Goal: Check status: Verify the current state of an ongoing process or item

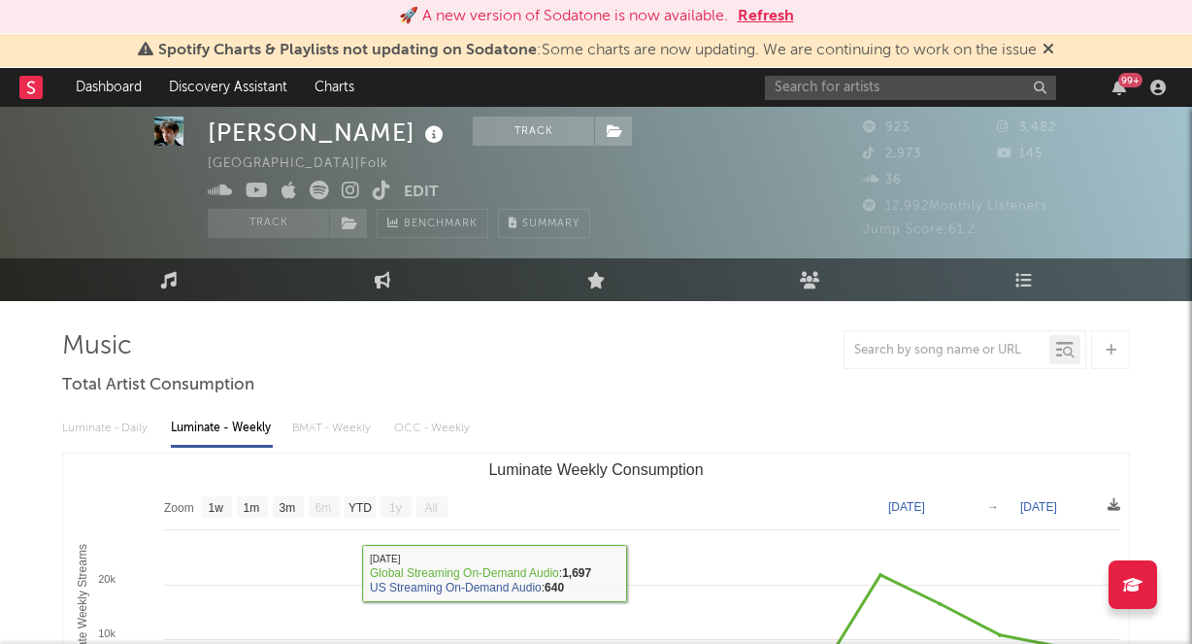
select select "1w"
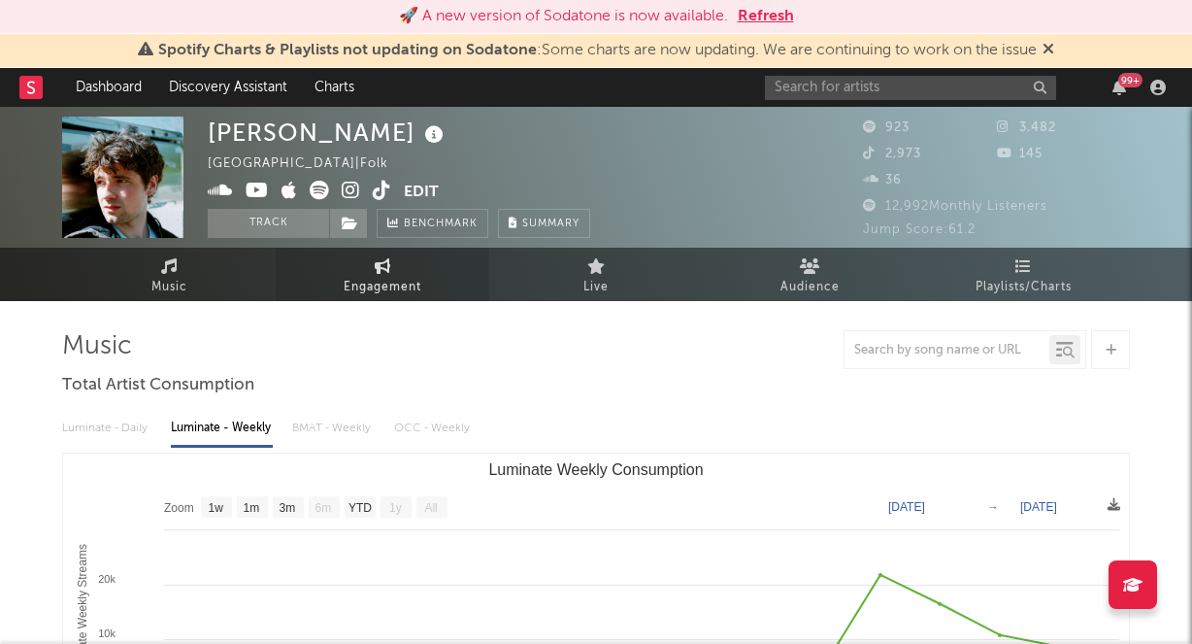
click at [380, 279] on span "Engagement" at bounding box center [383, 287] width 78 height 23
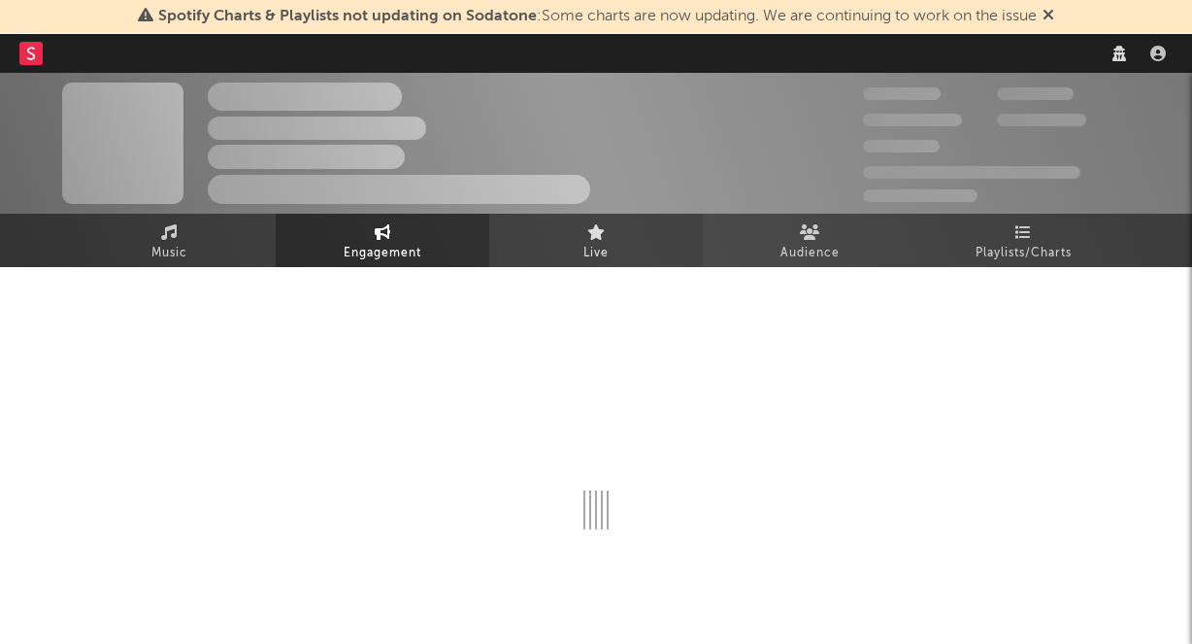
select select "1w"
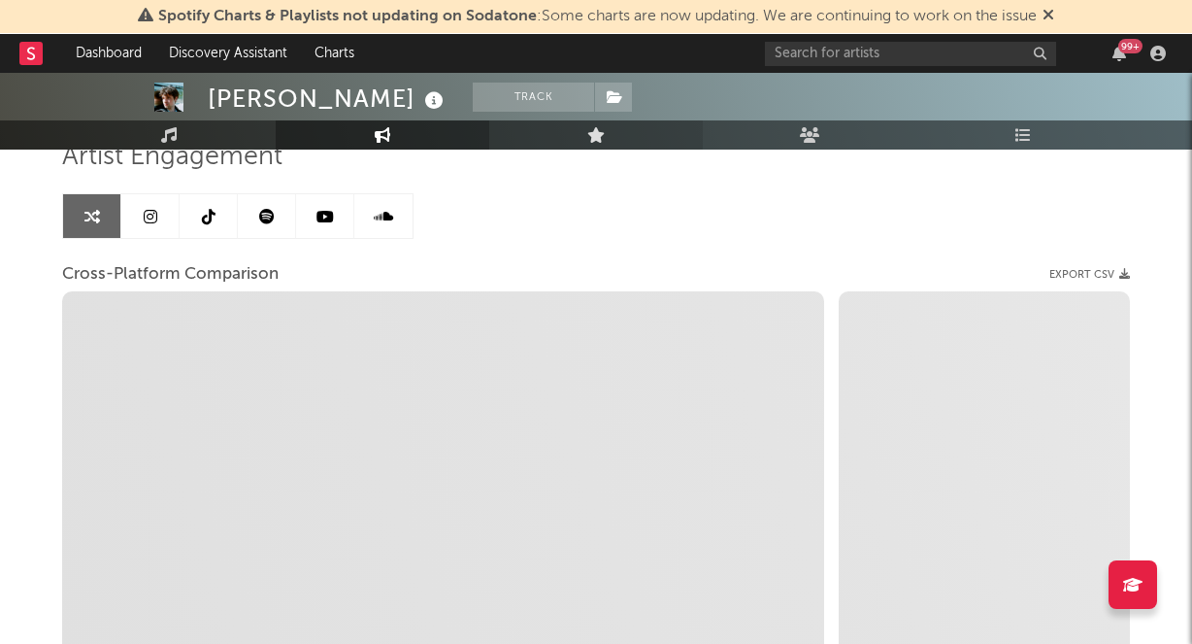
scroll to position [222, 0]
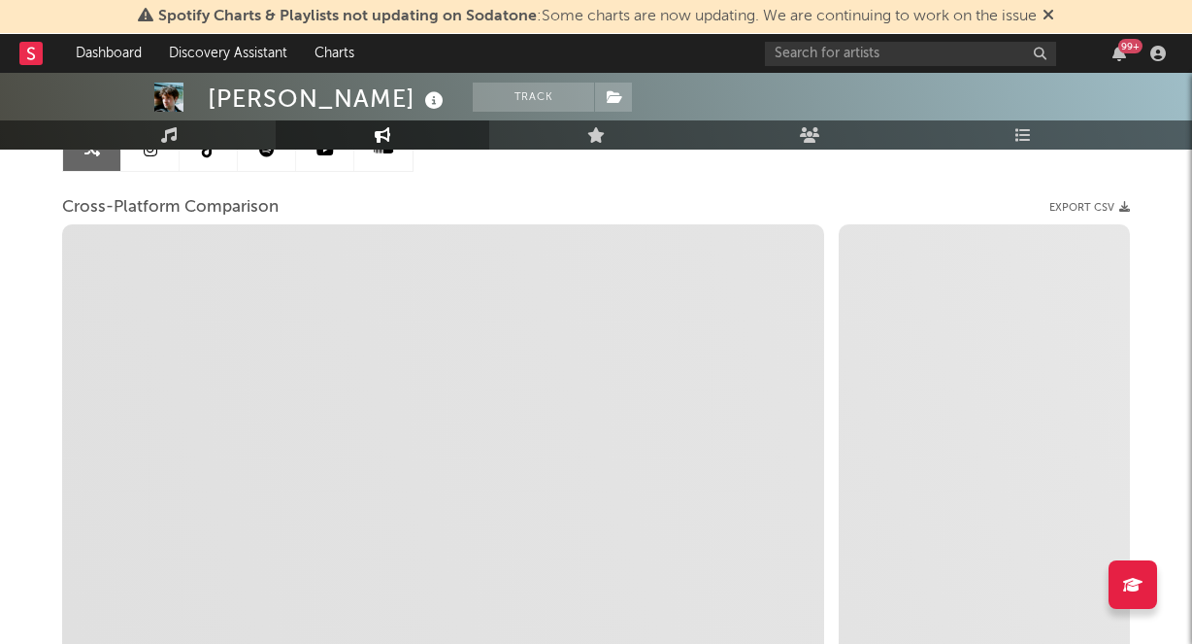
select select "1m"
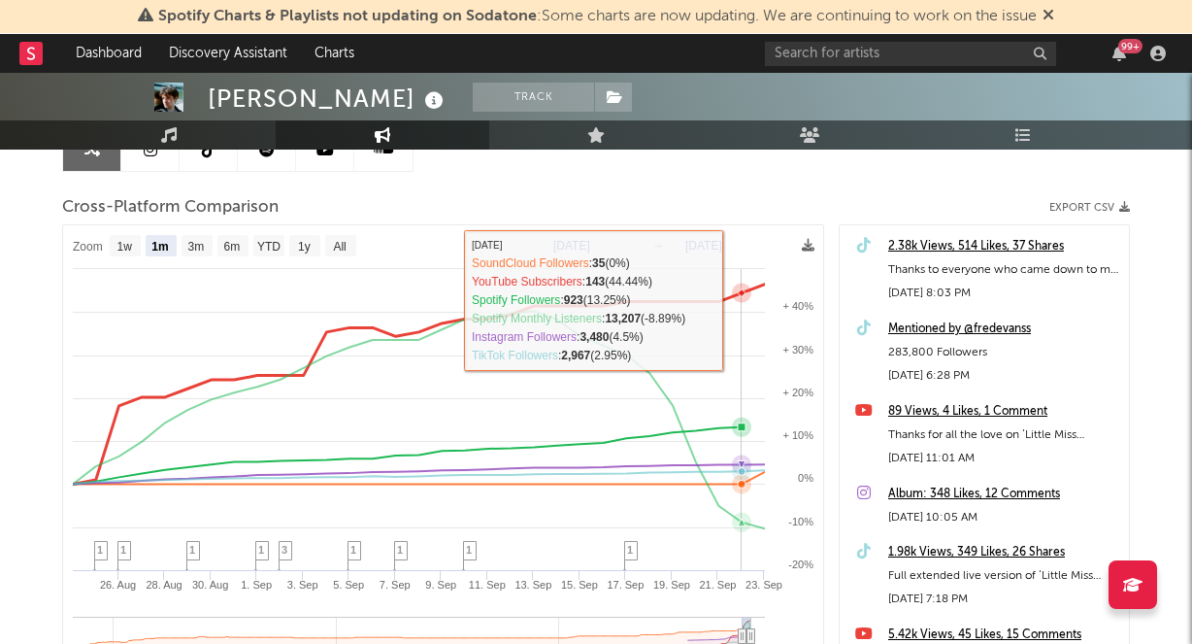
select select "1m"
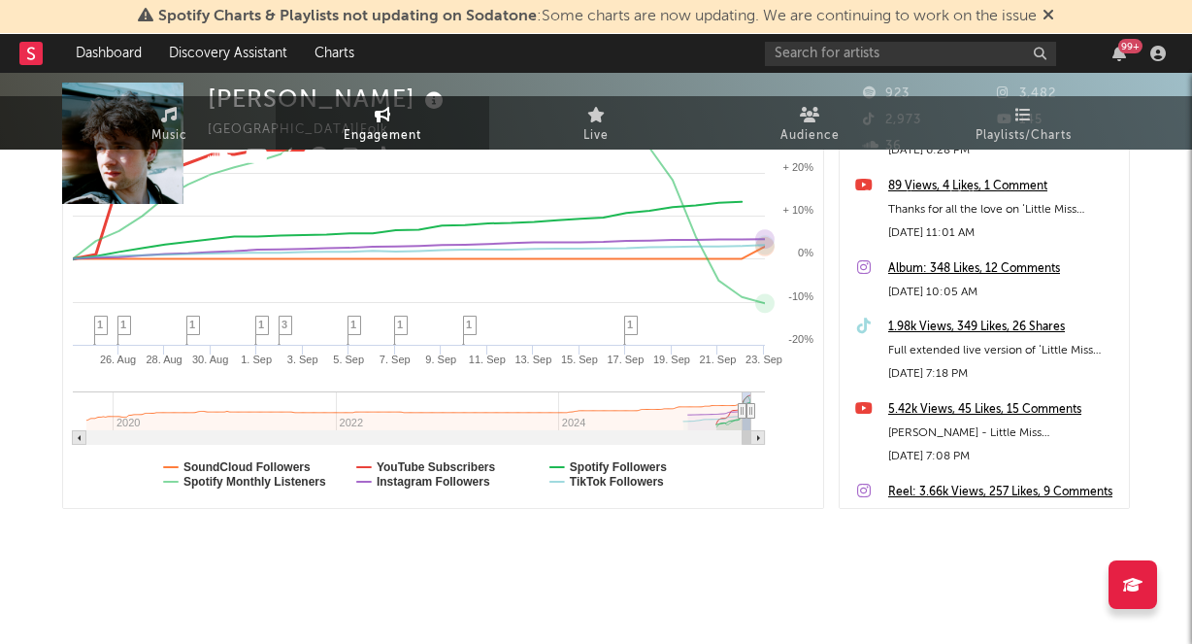
scroll to position [0, 0]
